Goal: Information Seeking & Learning: Check status

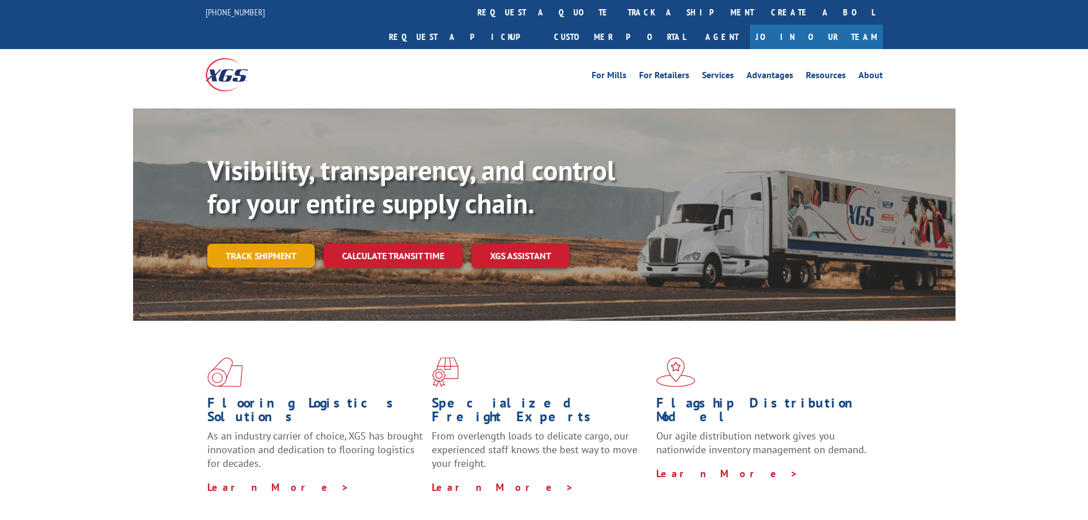
click at [267, 244] on link "Track shipment" at bounding box center [260, 256] width 107 height 24
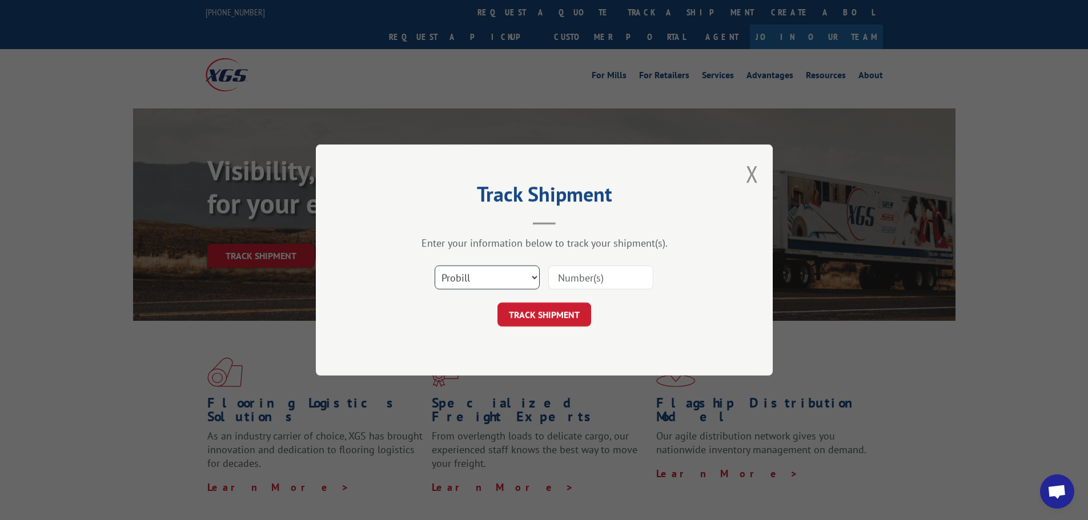
click at [520, 282] on select "Select category... Probill BOL PO" at bounding box center [487, 278] width 105 height 24
select select "bol"
click at [435, 266] on select "Select category... Probill BOL PO" at bounding box center [487, 278] width 105 height 24
click at [585, 283] on input at bounding box center [600, 278] width 105 height 24
paste input "7028528"
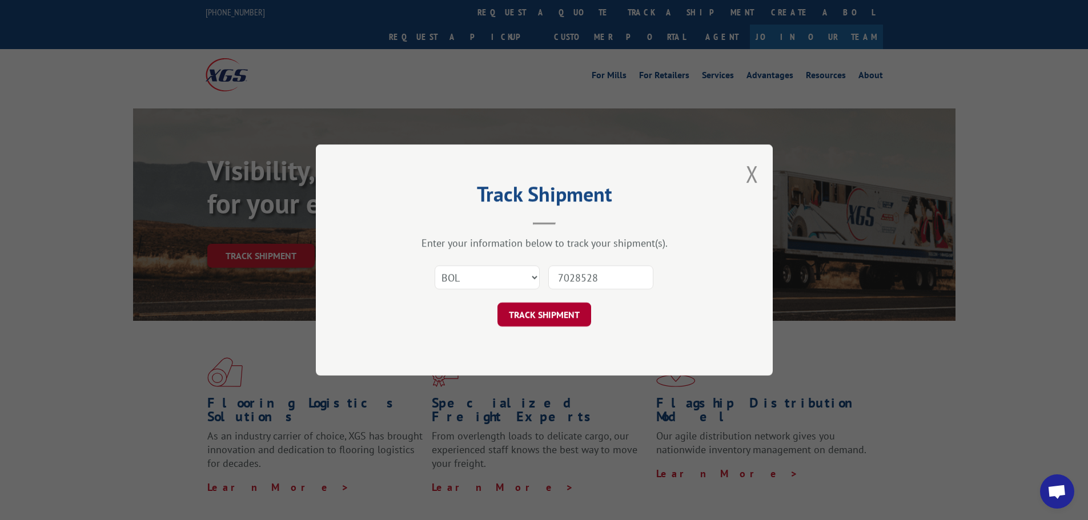
type input "7028528"
click at [545, 319] on button "TRACK SHIPMENT" at bounding box center [545, 315] width 94 height 24
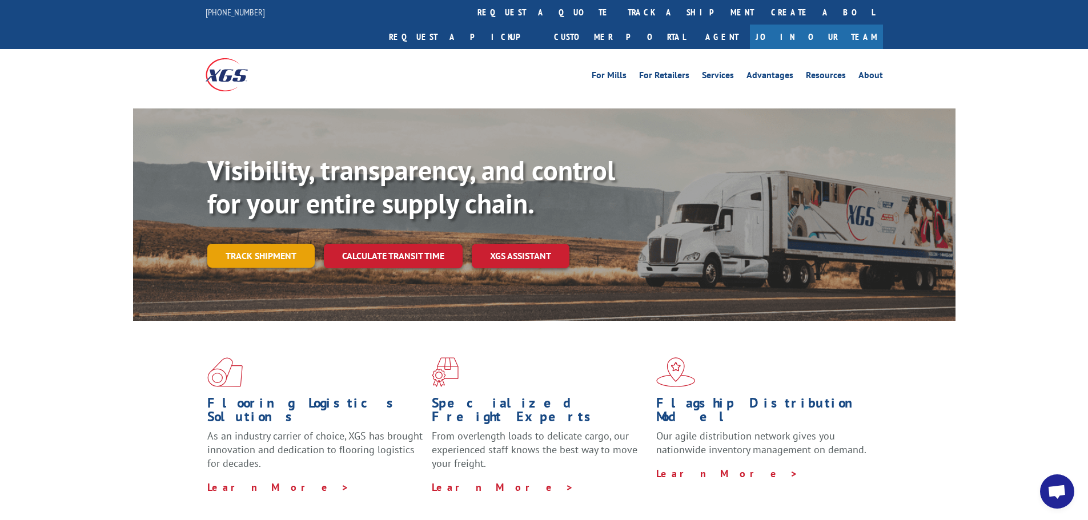
click at [240, 244] on link "Track shipment" at bounding box center [260, 256] width 107 height 24
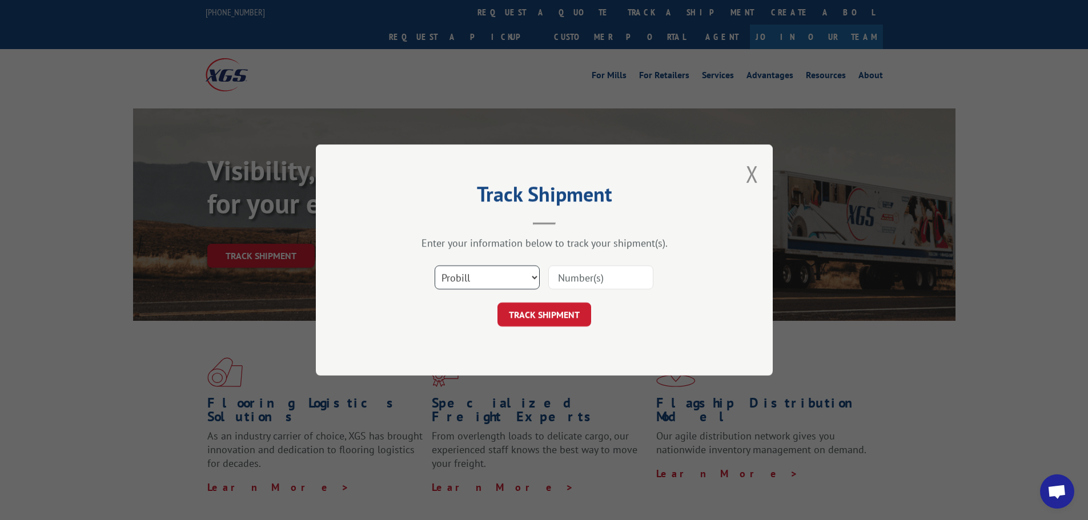
click at [464, 273] on select "Select category... Probill BOL PO" at bounding box center [487, 278] width 105 height 24
select select "bol"
click at [435, 266] on select "Select category... Probill BOL PO" at bounding box center [487, 278] width 105 height 24
click at [566, 271] on input at bounding box center [600, 278] width 105 height 24
paste input "7058045"
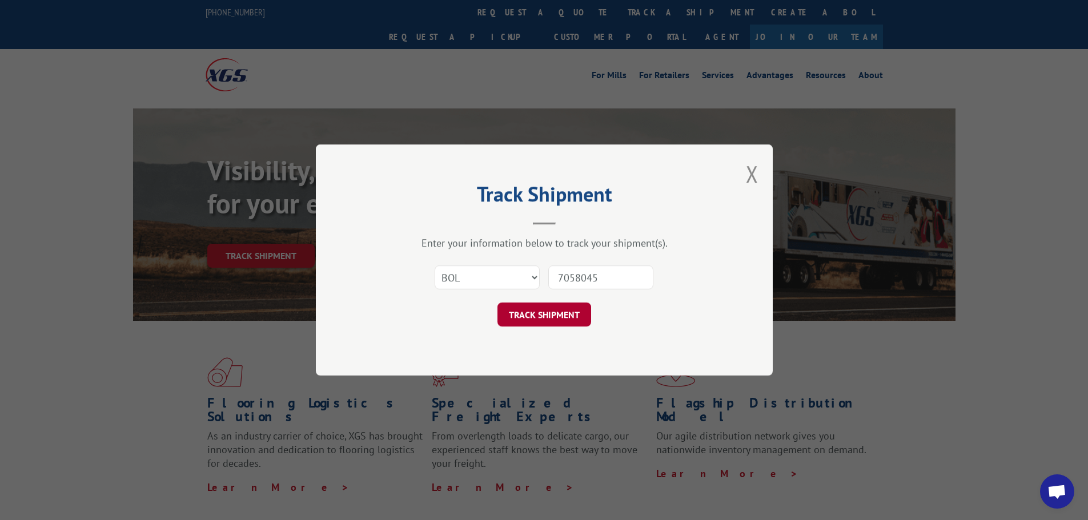
type input "7058045"
click at [567, 314] on button "TRACK SHIPMENT" at bounding box center [545, 315] width 94 height 24
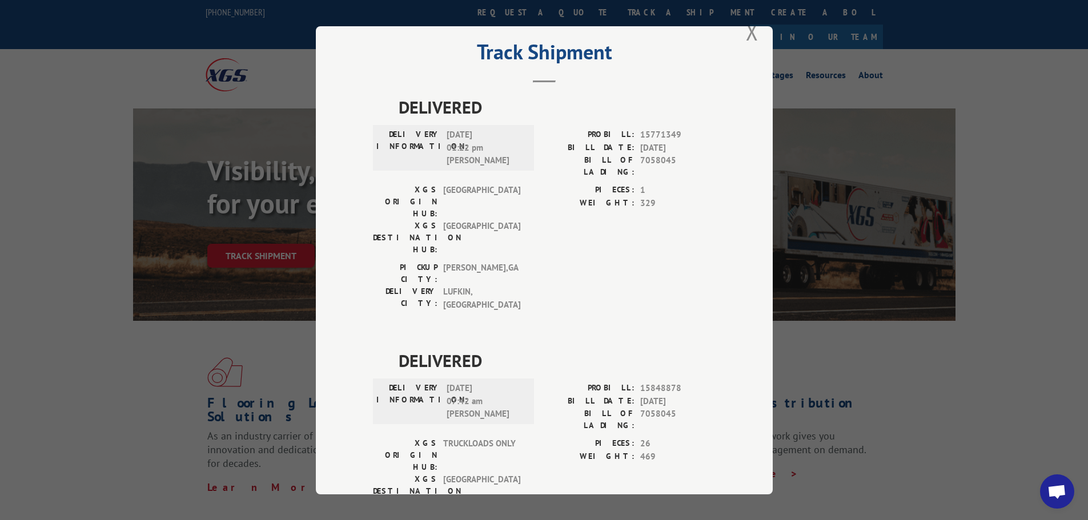
scroll to position [46, 0]
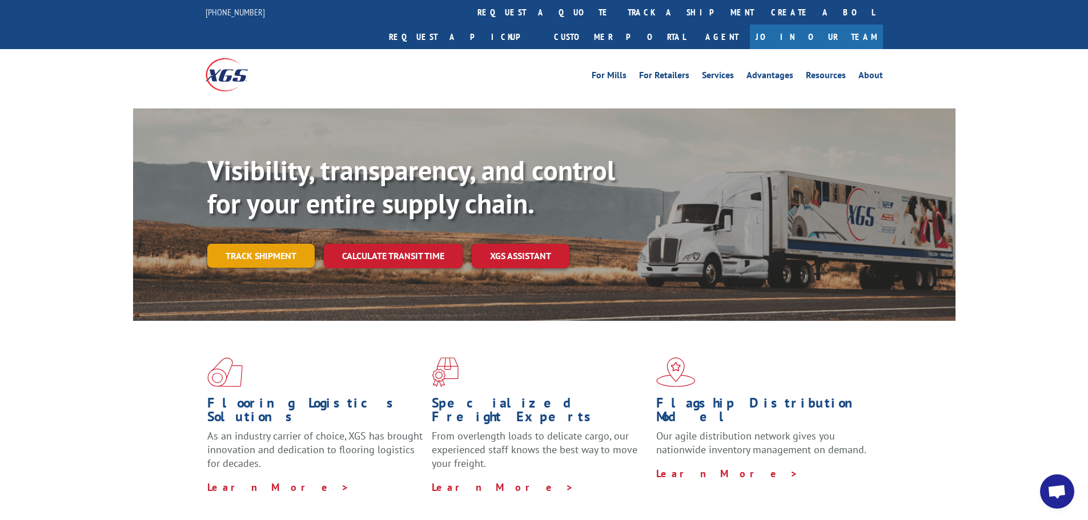
click at [250, 244] on link "Track shipment" at bounding box center [260, 256] width 107 height 24
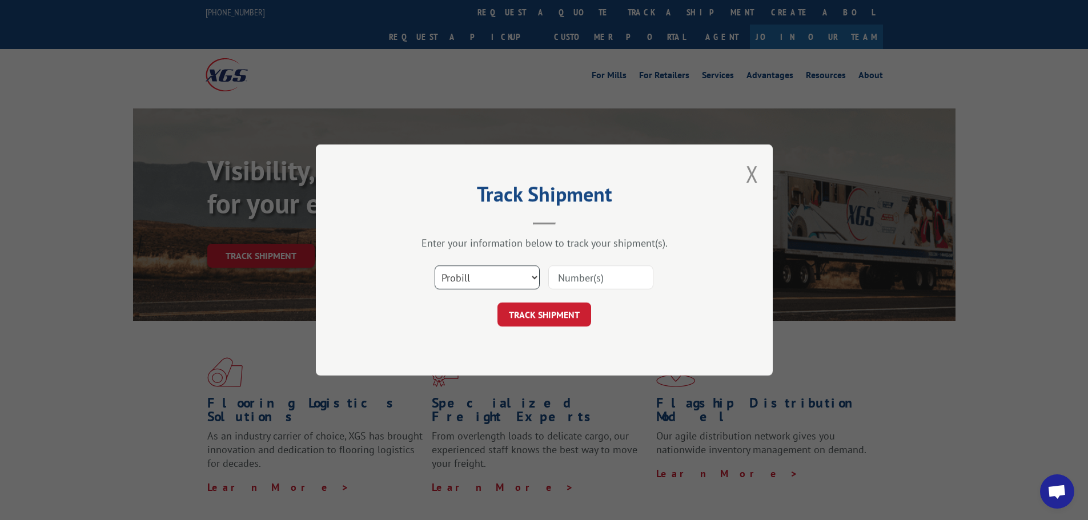
click at [490, 286] on select "Select category... Probill BOL PO" at bounding box center [487, 278] width 105 height 24
select select "bol"
click at [435, 266] on select "Select category... Probill BOL PO" at bounding box center [487, 278] width 105 height 24
click at [565, 276] on input at bounding box center [600, 278] width 105 height 24
paste input "7028528"
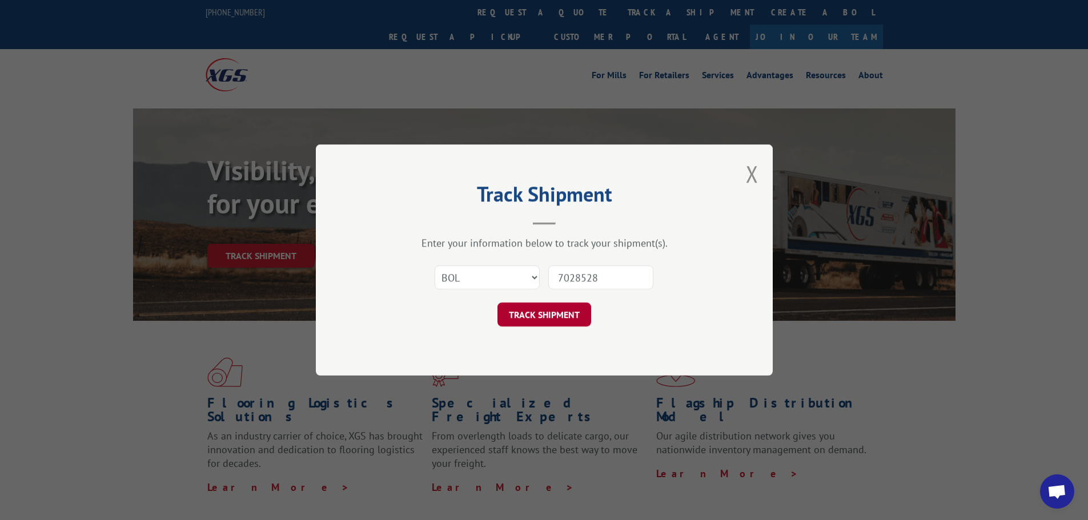
type input "7028528"
click at [562, 312] on button "TRACK SHIPMENT" at bounding box center [545, 315] width 94 height 24
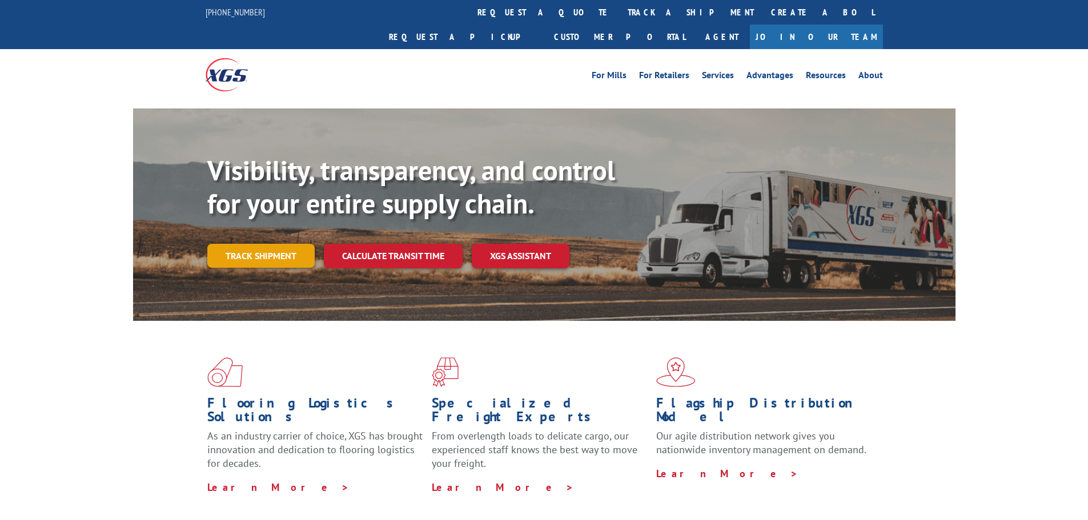
click at [262, 244] on link "Track shipment" at bounding box center [260, 256] width 107 height 24
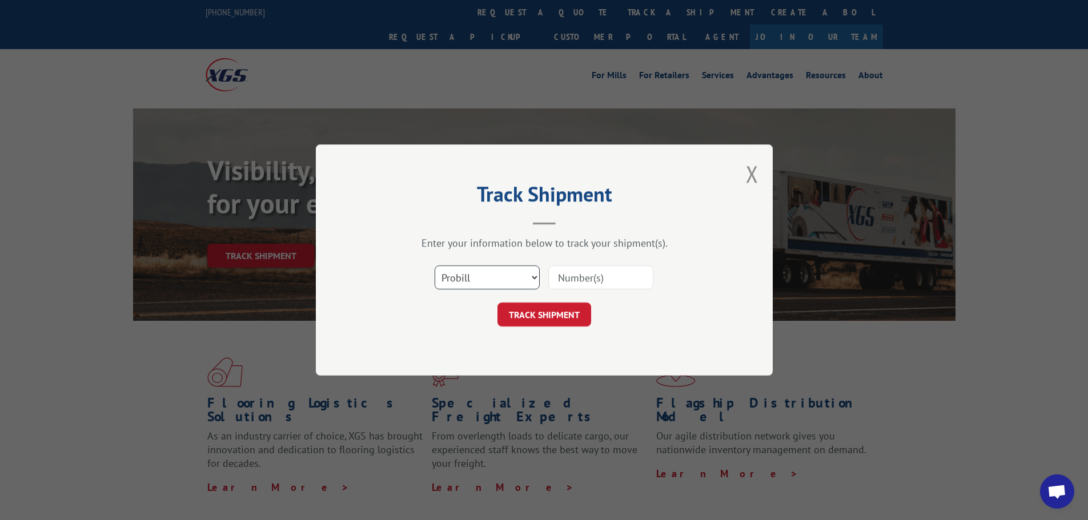
click at [501, 278] on select "Select category... Probill BOL PO" at bounding box center [487, 278] width 105 height 24
select select "bol"
click at [435, 266] on select "Select category... Probill BOL PO" at bounding box center [487, 278] width 105 height 24
click at [571, 272] on input at bounding box center [600, 278] width 105 height 24
paste input "7058045"
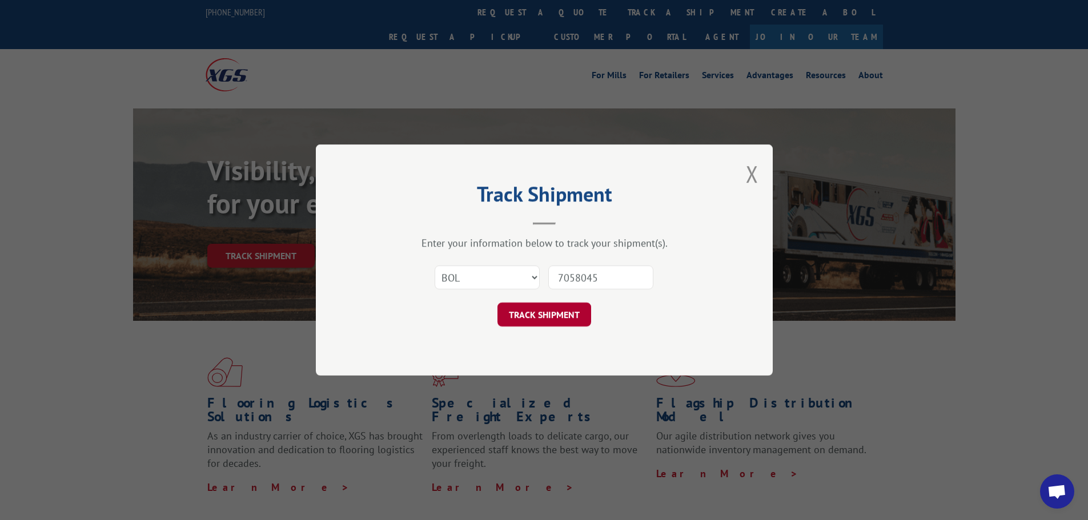
type input "7058045"
click at [537, 310] on button "TRACK SHIPMENT" at bounding box center [545, 315] width 94 height 24
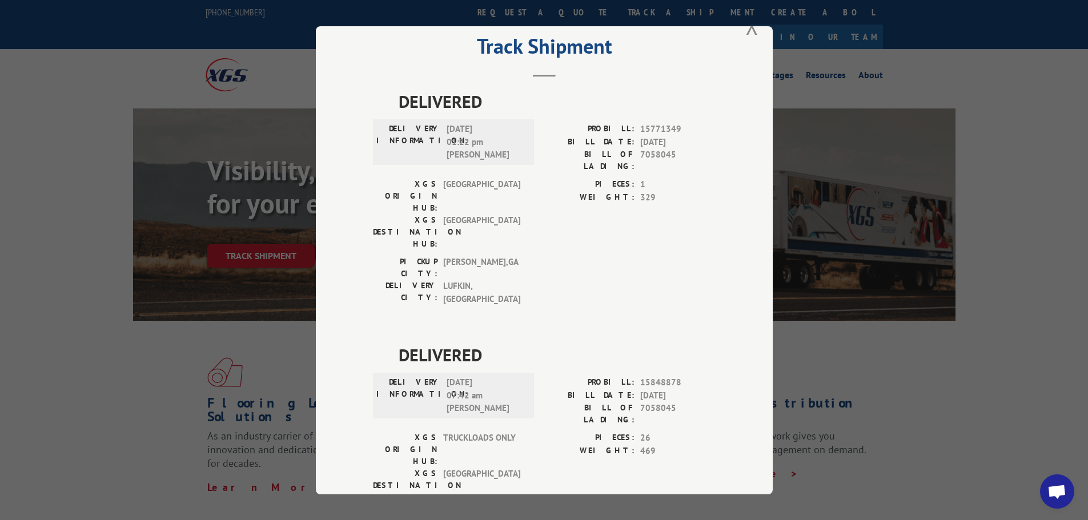
scroll to position [46, 0]
